Goal: Obtain resource: Download file/media

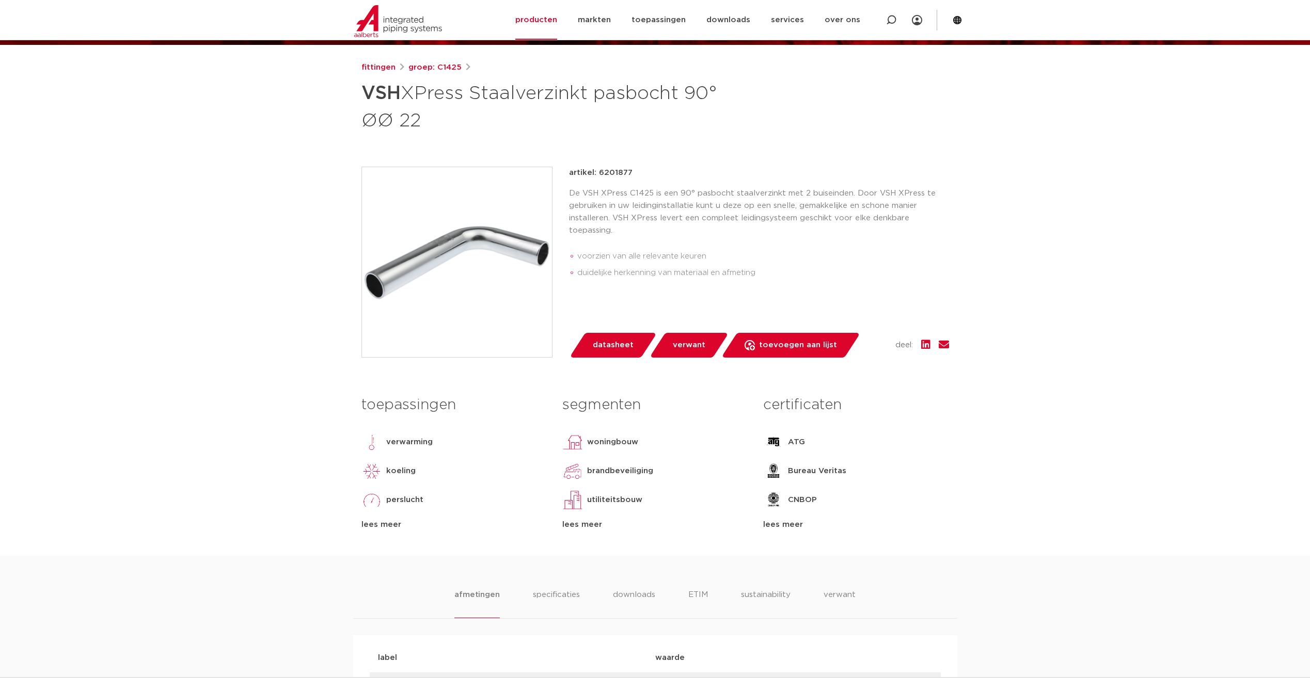
scroll to position [103, 0]
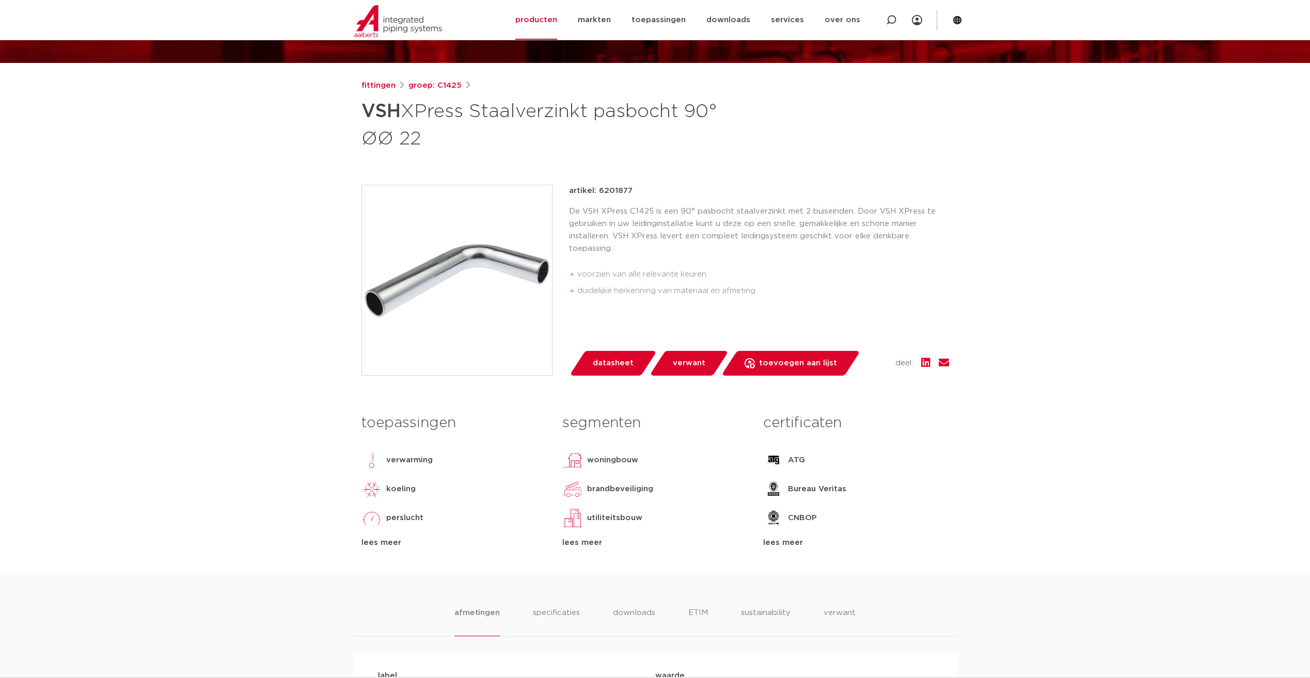
click at [619, 366] on span "datasheet" at bounding box center [613, 363] width 41 height 17
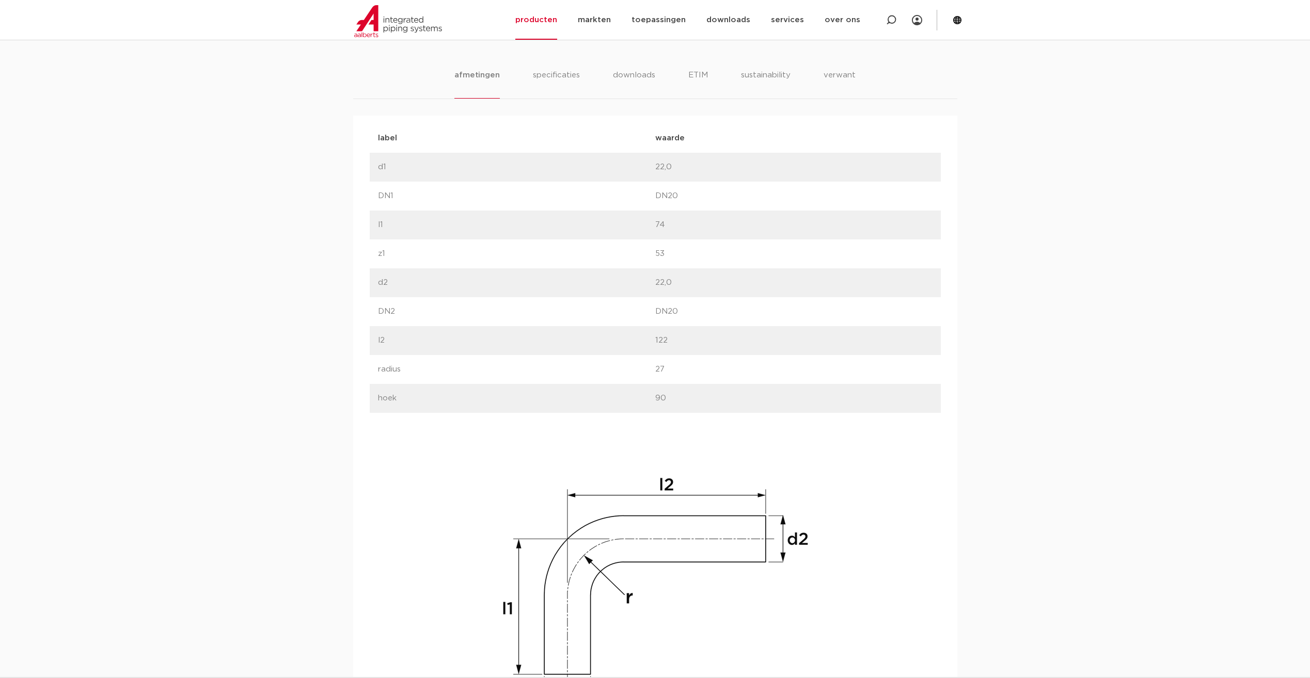
scroll to position [671, 0]
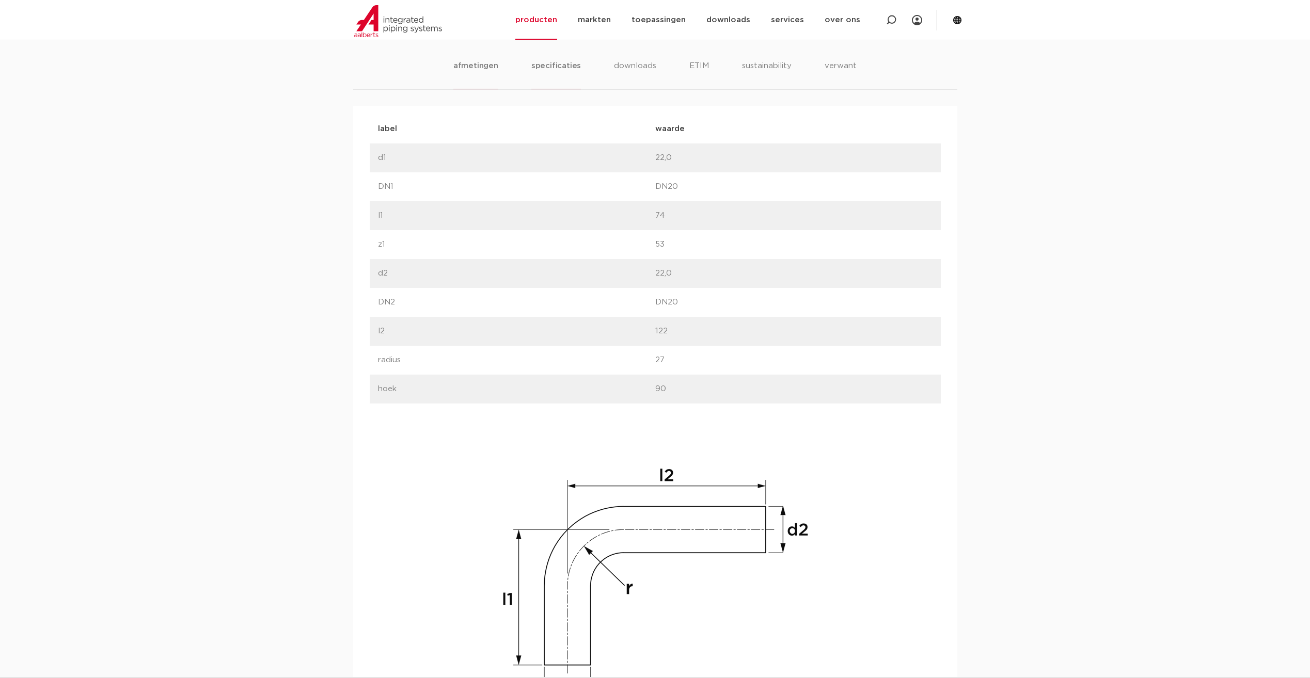
click at [545, 67] on li "specificaties" at bounding box center [556, 74] width 50 height 29
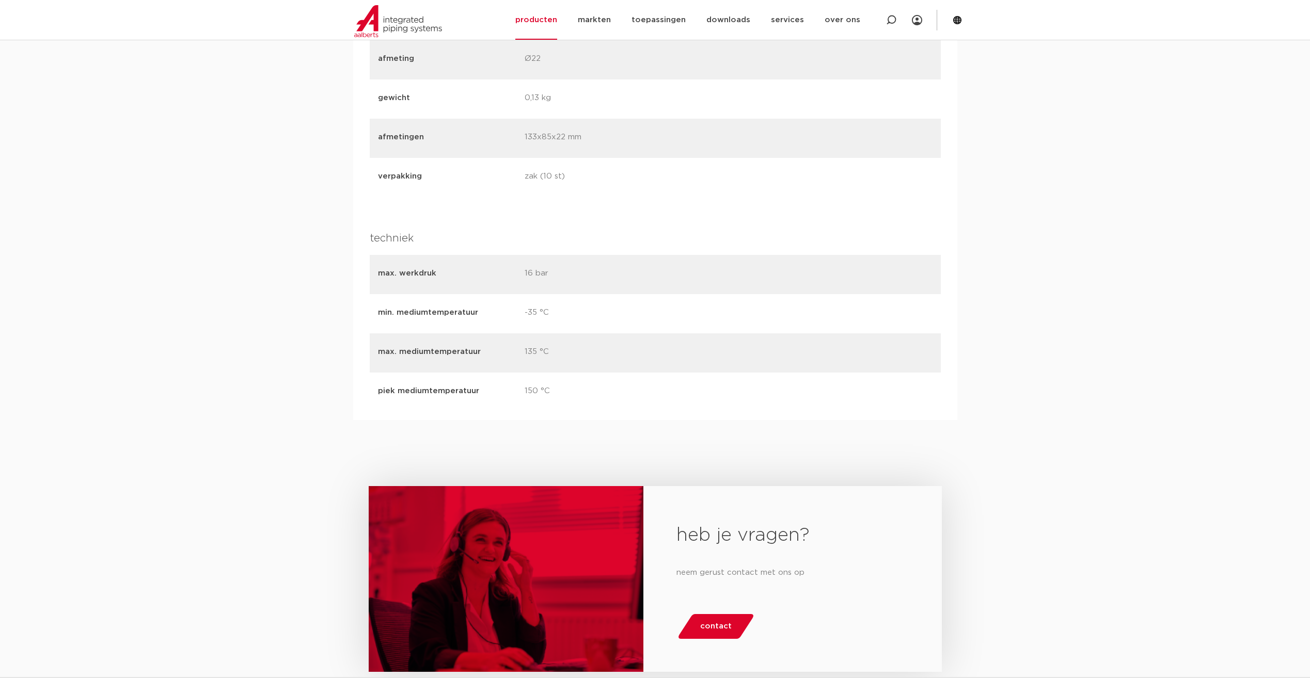
scroll to position [1652, 0]
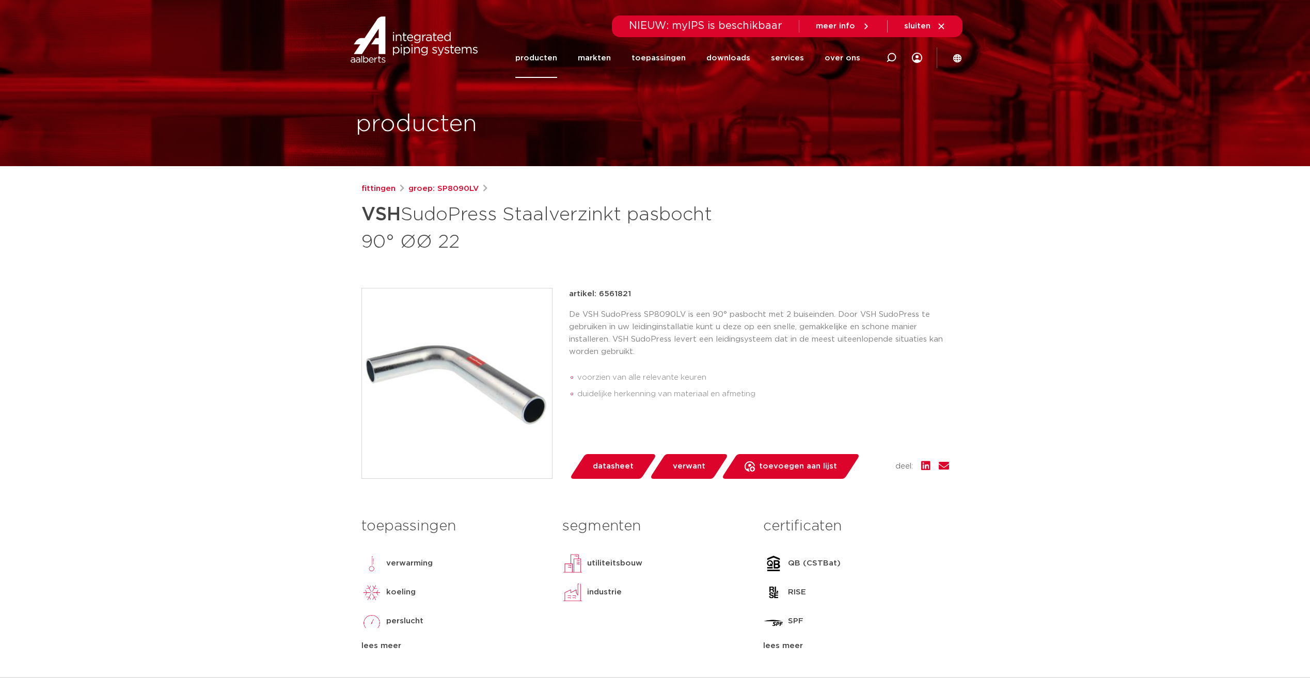
click at [614, 468] on span "datasheet" at bounding box center [613, 466] width 41 height 17
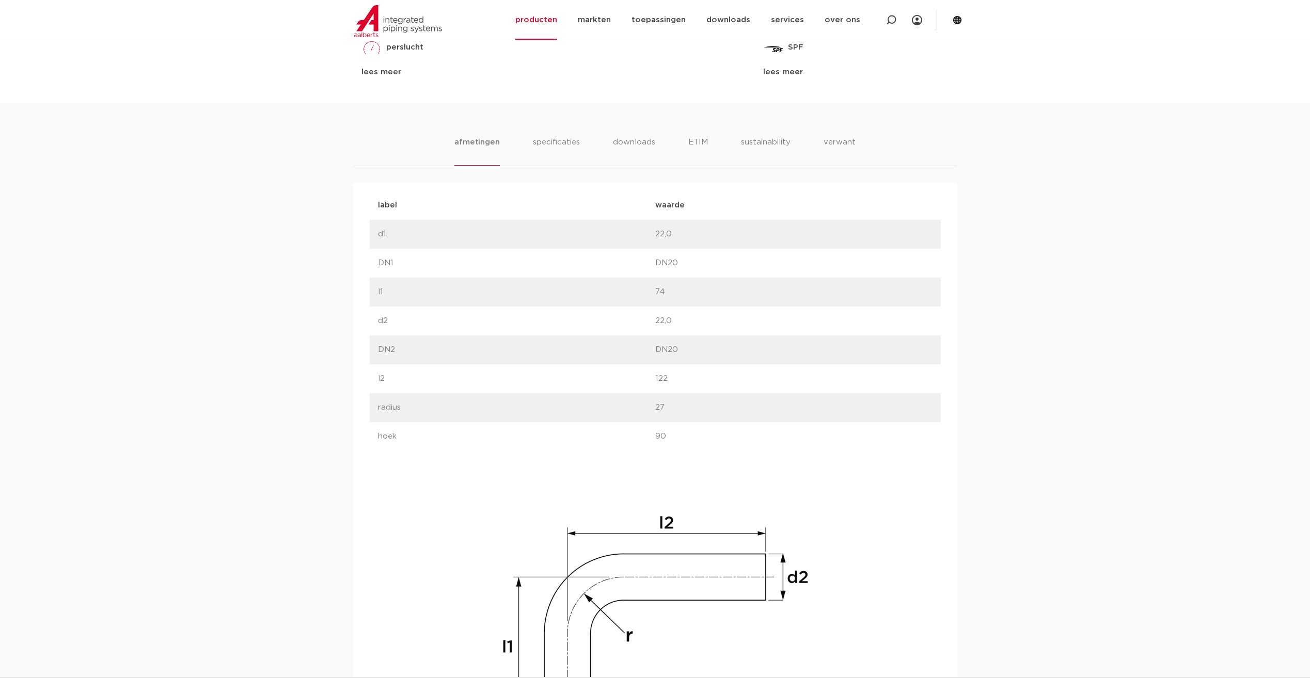
scroll to position [619, 0]
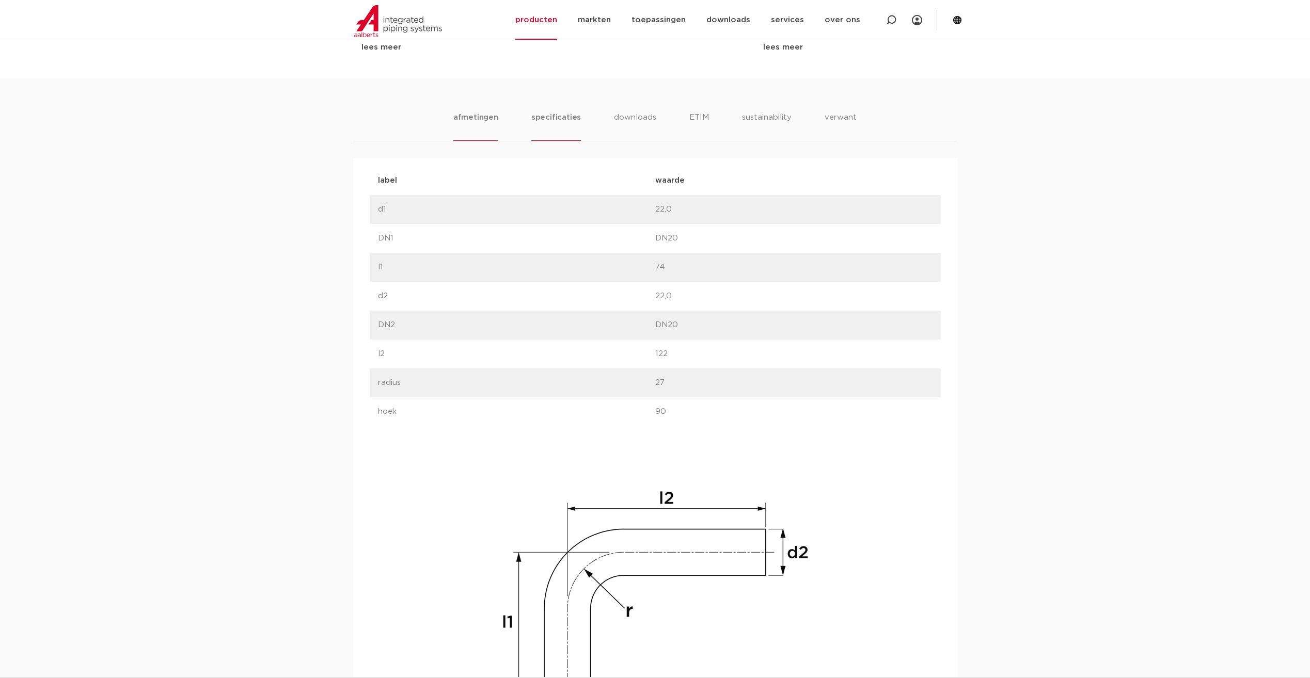
click at [563, 115] on li "specificaties" at bounding box center [556, 126] width 50 height 29
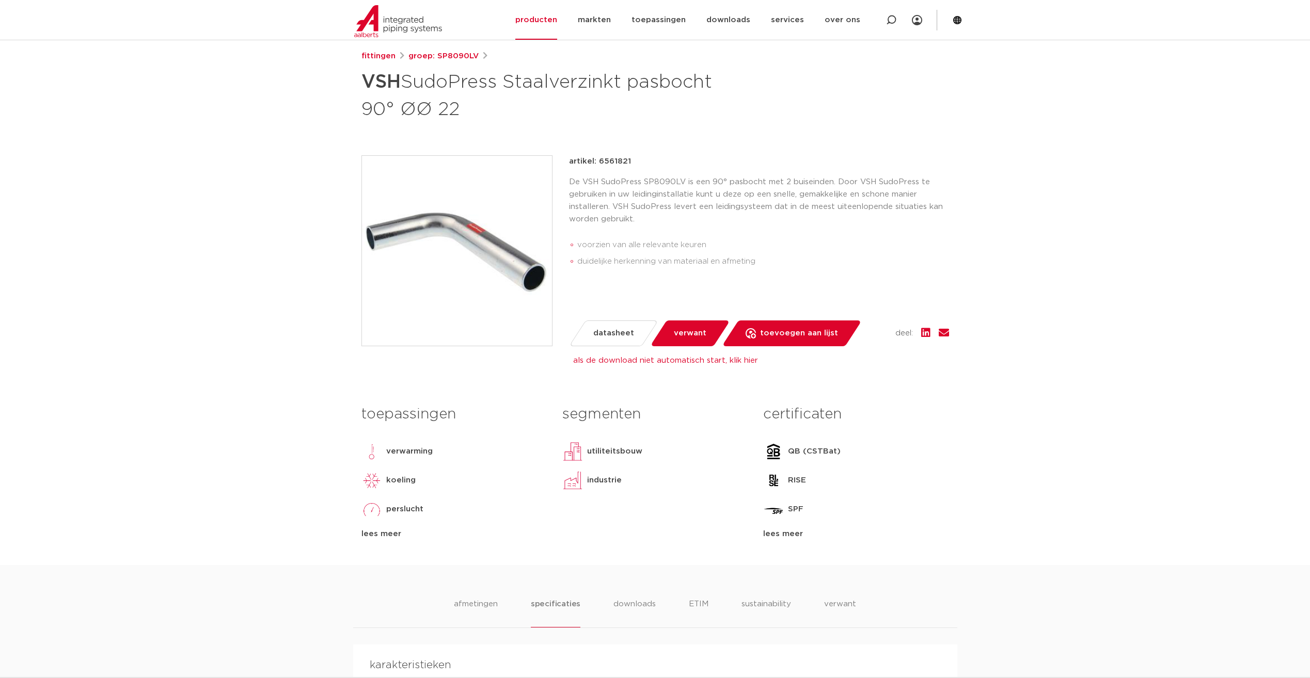
scroll to position [0, 0]
